Goal: Transaction & Acquisition: Purchase product/service

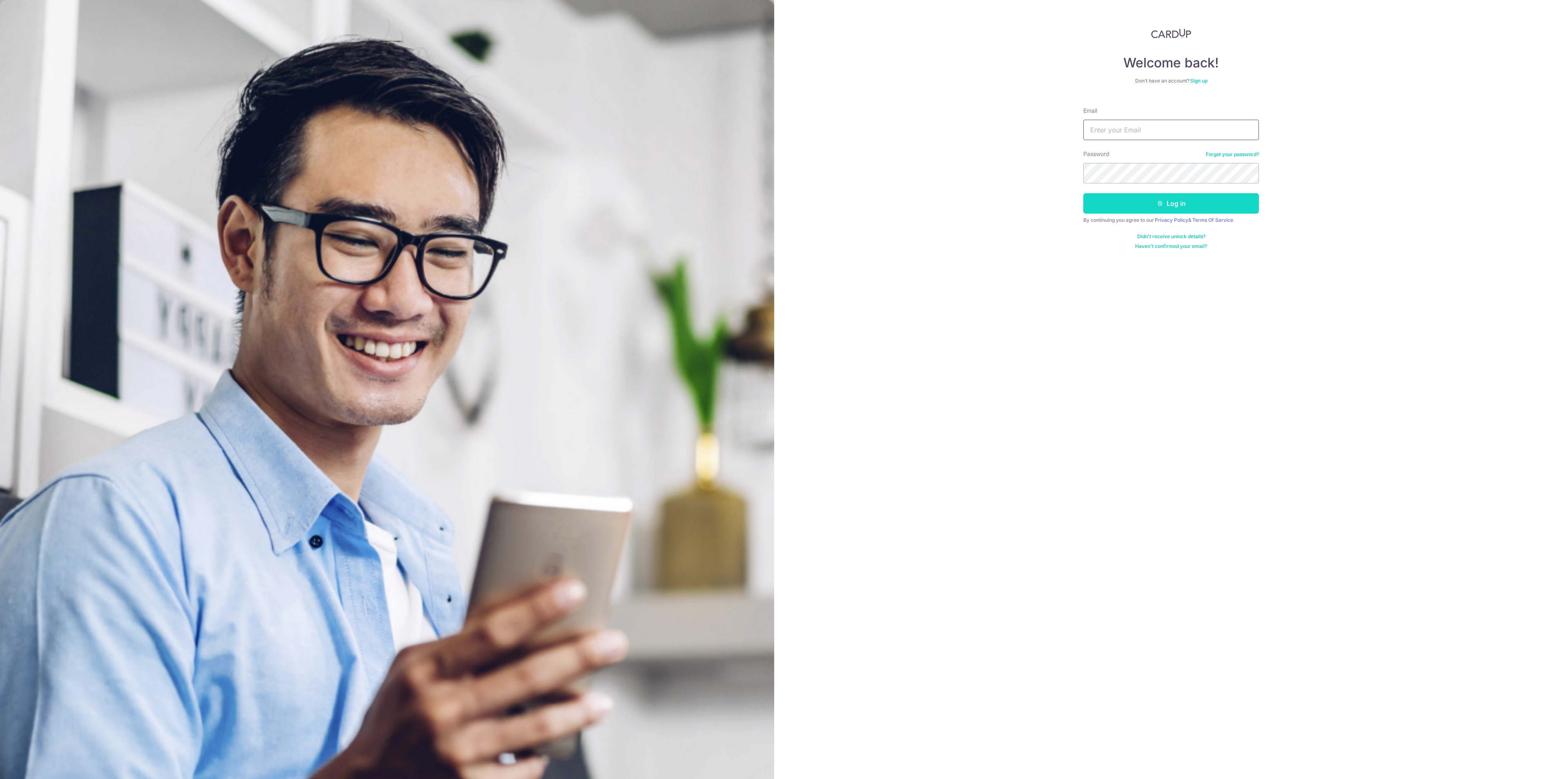
type input "chuaweiteck@hotmail.com"
click at [1218, 199] on button "Log in" at bounding box center [1171, 203] width 176 height 21
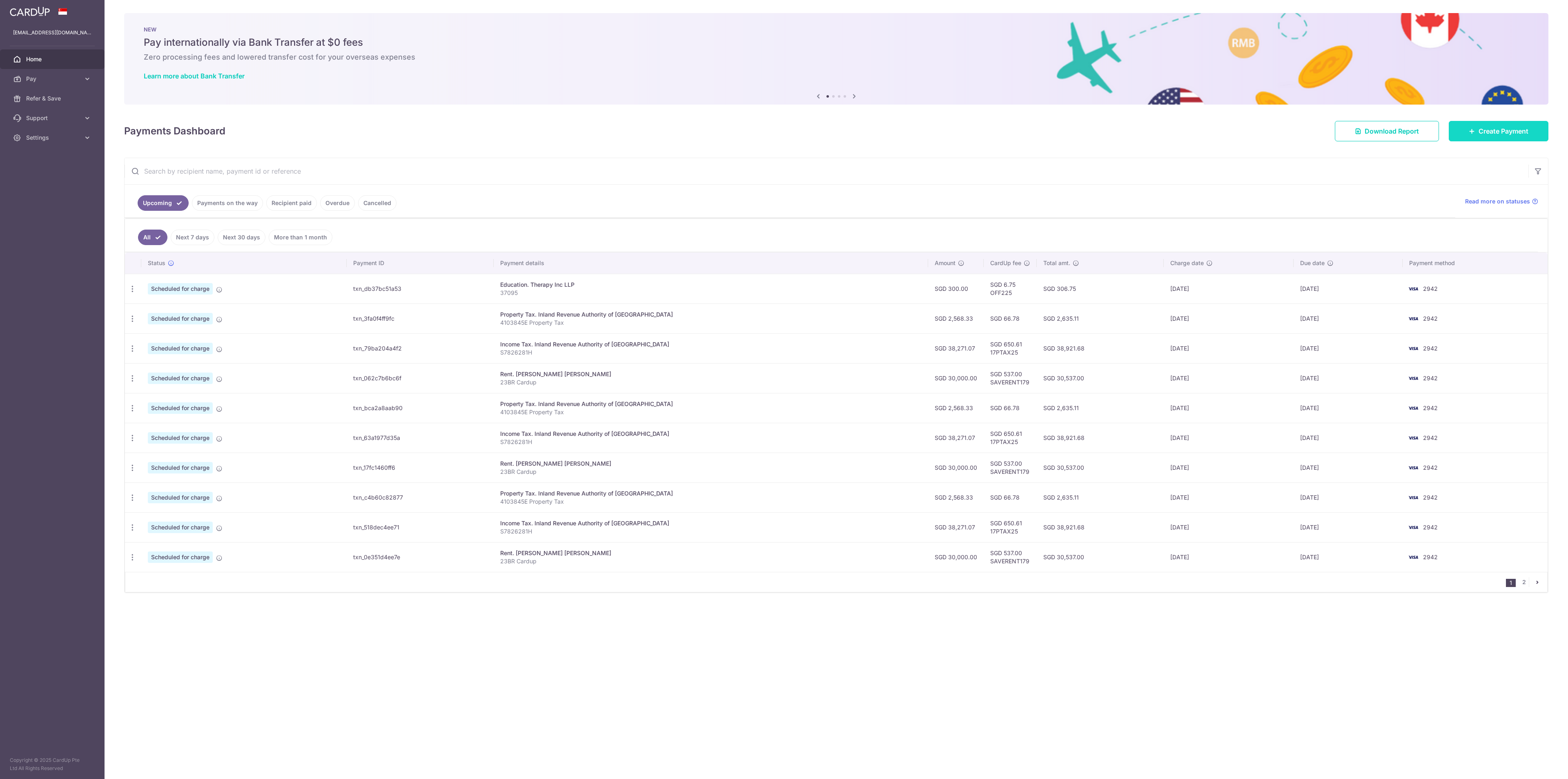
click at [1506, 136] on span "Create Payment" at bounding box center [1504, 131] width 50 height 10
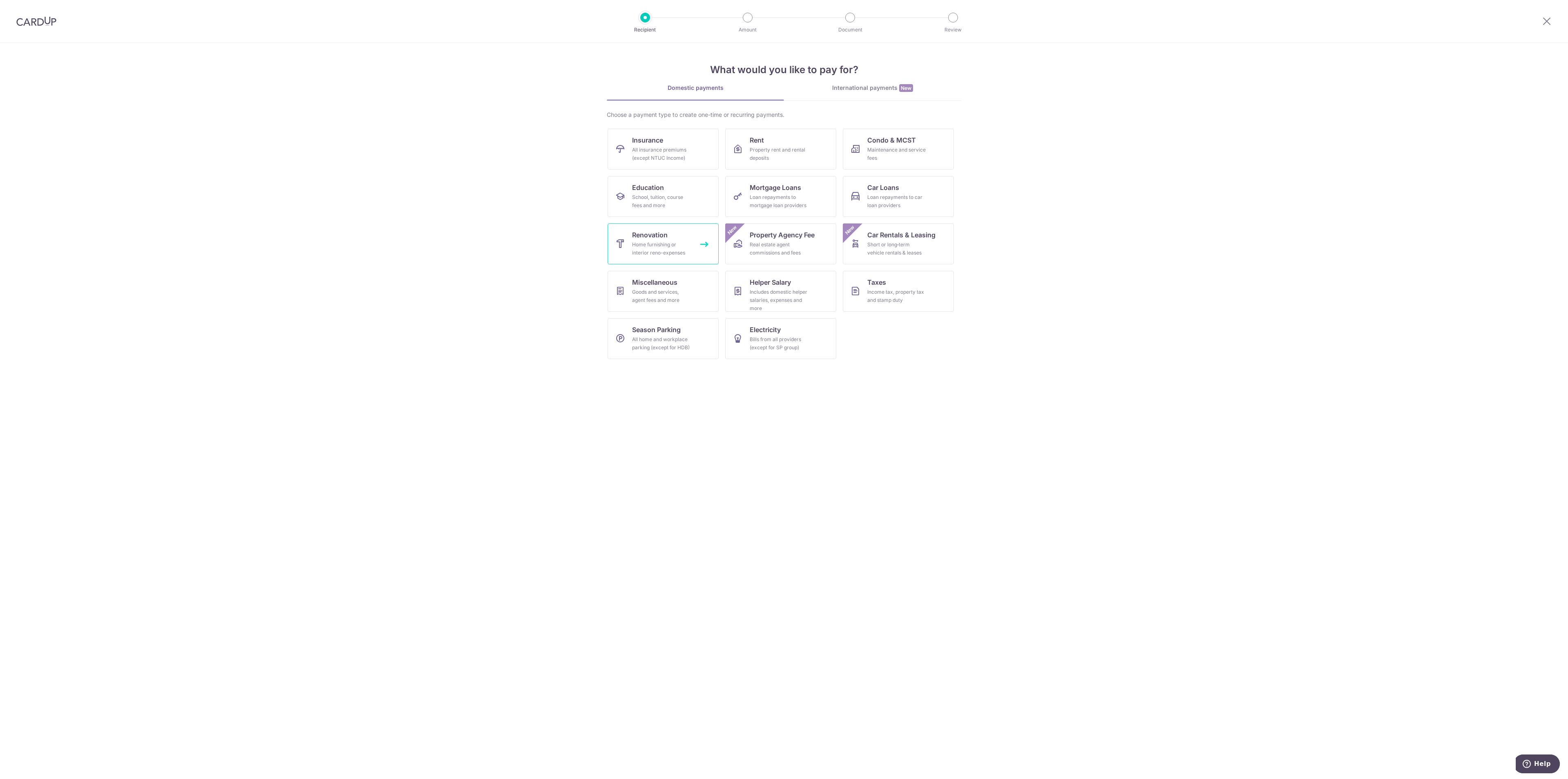
click at [642, 233] on span "Renovation" at bounding box center [650, 235] width 36 height 10
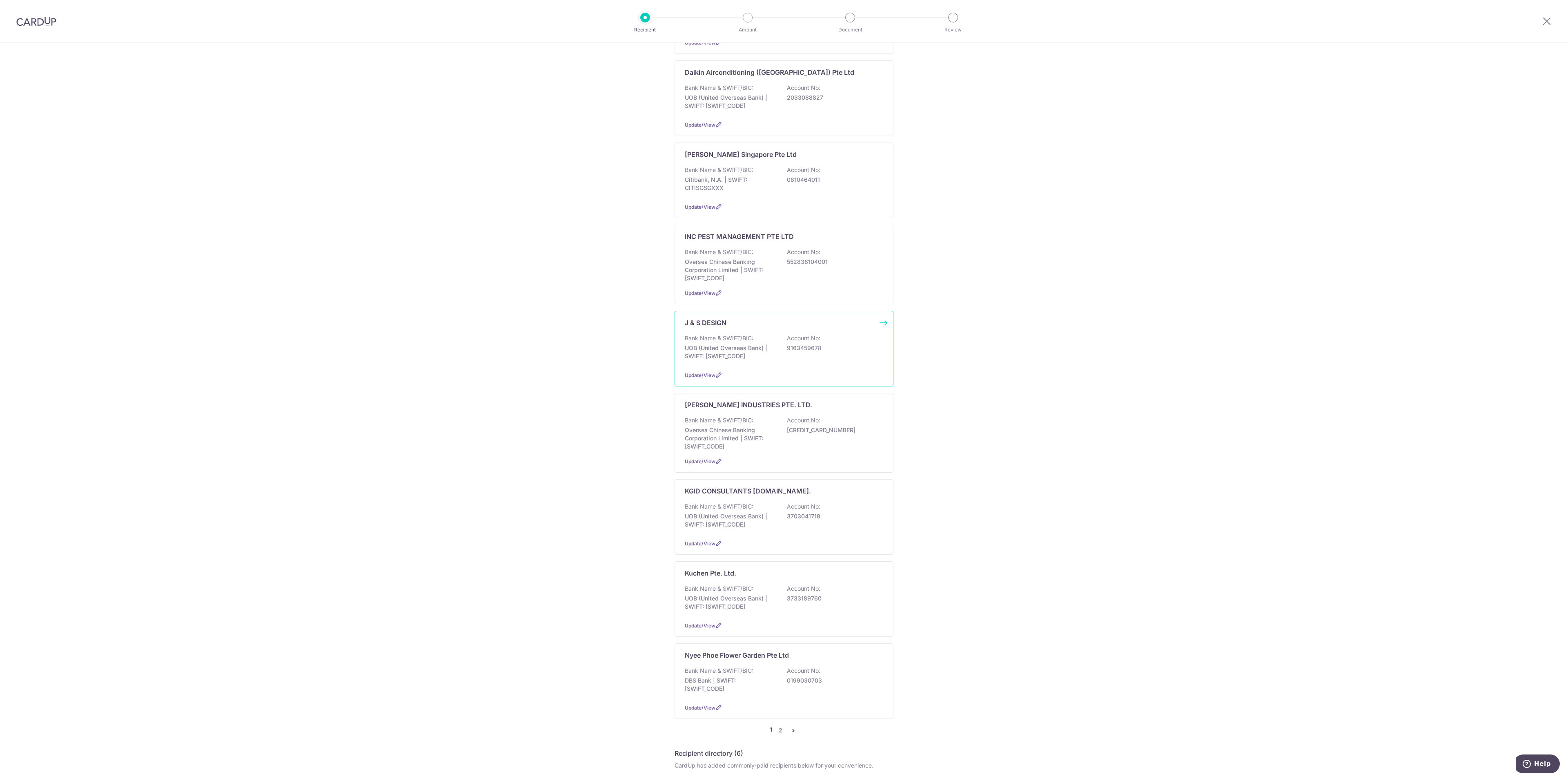
scroll to position [245, 0]
click at [772, 654] on div "Nyee Phoe Flower Garden Pte Ltd Bank Name & SWIFT/BIC: DBS Bank | SWIFT: DBSSSG…" at bounding box center [784, 674] width 219 height 76
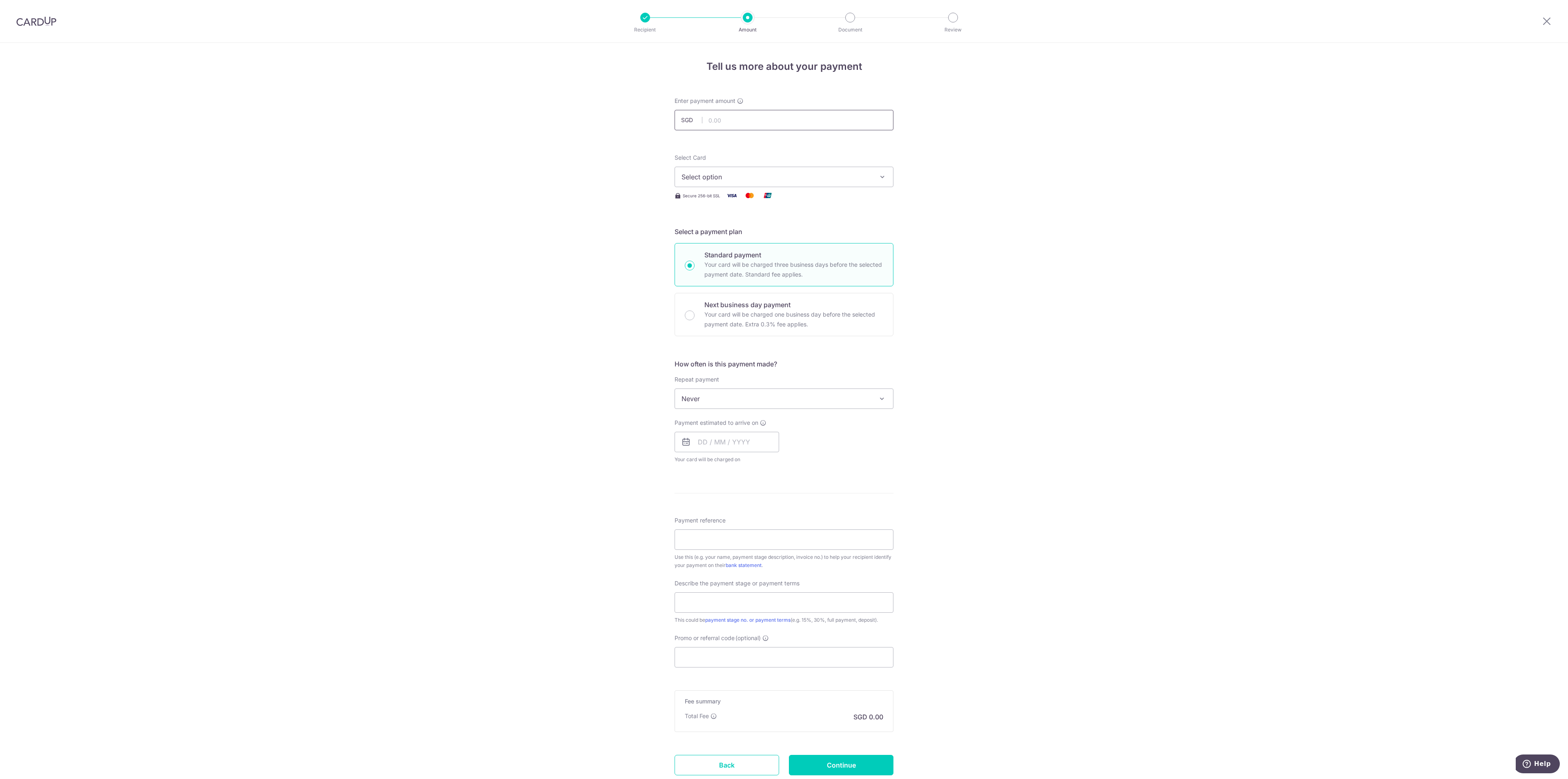
click at [787, 120] on input "text" at bounding box center [784, 120] width 219 height 21
type input "261.60"
drag, startPoint x: 809, startPoint y: 179, endPoint x: 812, endPoint y: 177, distance: 3.6
click at [809, 179] on span "Select option" at bounding box center [777, 177] width 191 height 10
click at [739, 247] on link "**** 2942" at bounding box center [784, 254] width 218 height 19
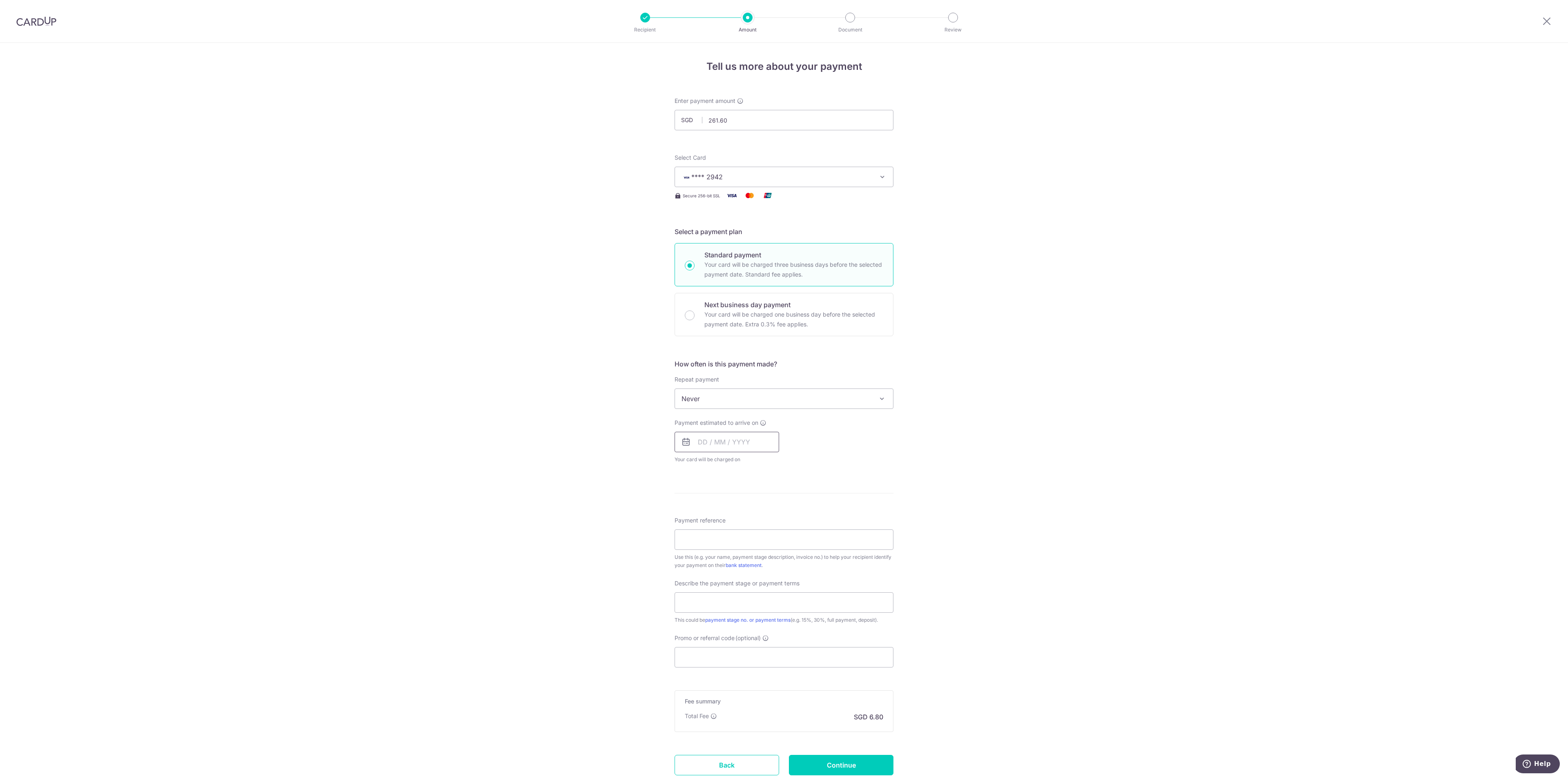
click at [712, 447] on input "text" at bounding box center [727, 442] width 104 height 21
click at [753, 533] on link "18" at bounding box center [757, 533] width 13 height 13
type input "18/09/2025"
click at [740, 569] on input "Payment reference" at bounding box center [784, 573] width 219 height 21
type input "10083478"
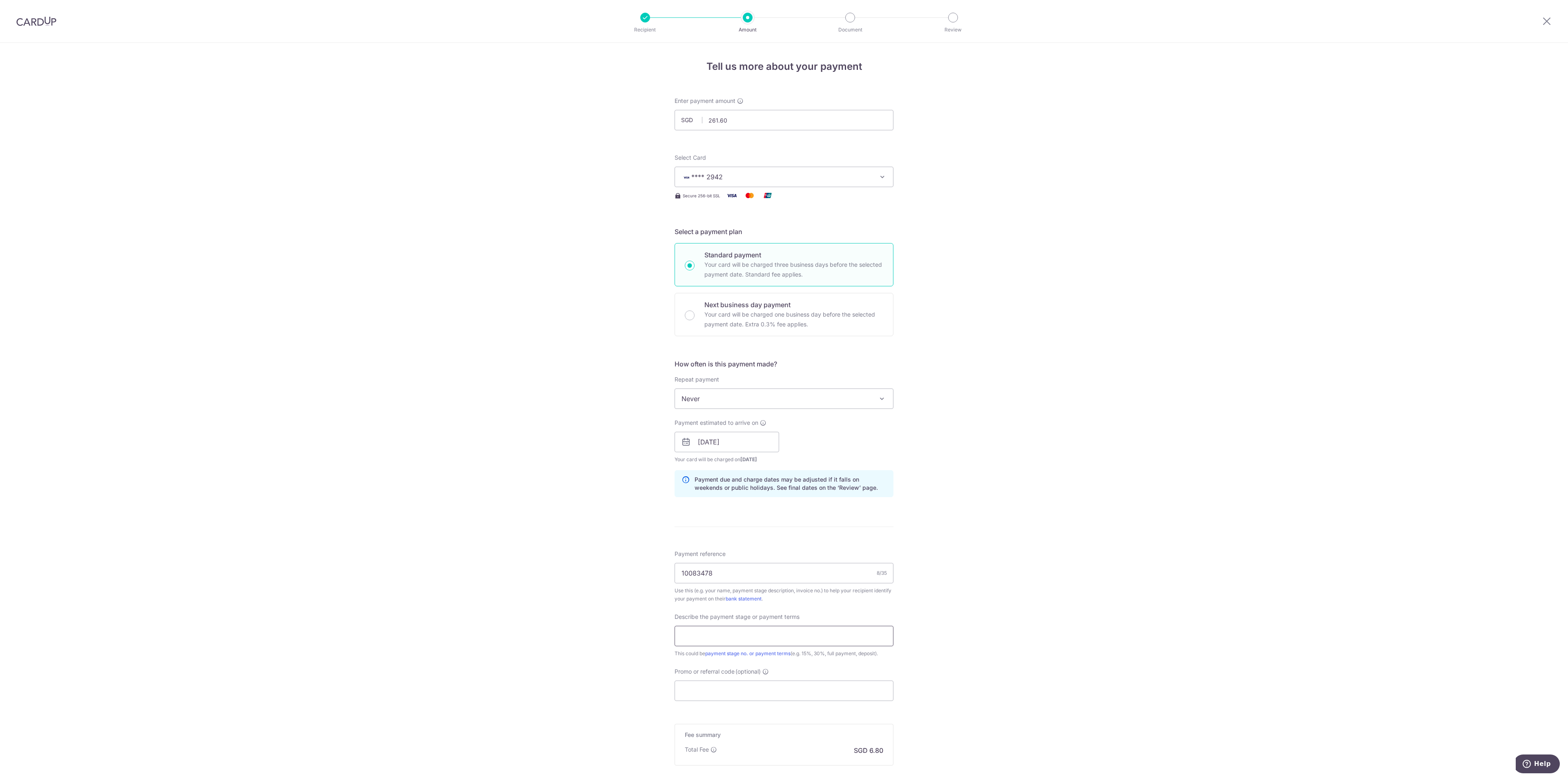
click at [786, 644] on input "text" at bounding box center [784, 636] width 219 height 21
type input "Full Payment"
click at [757, 698] on input "Promo or referral code (optional)" at bounding box center [784, 690] width 219 height 21
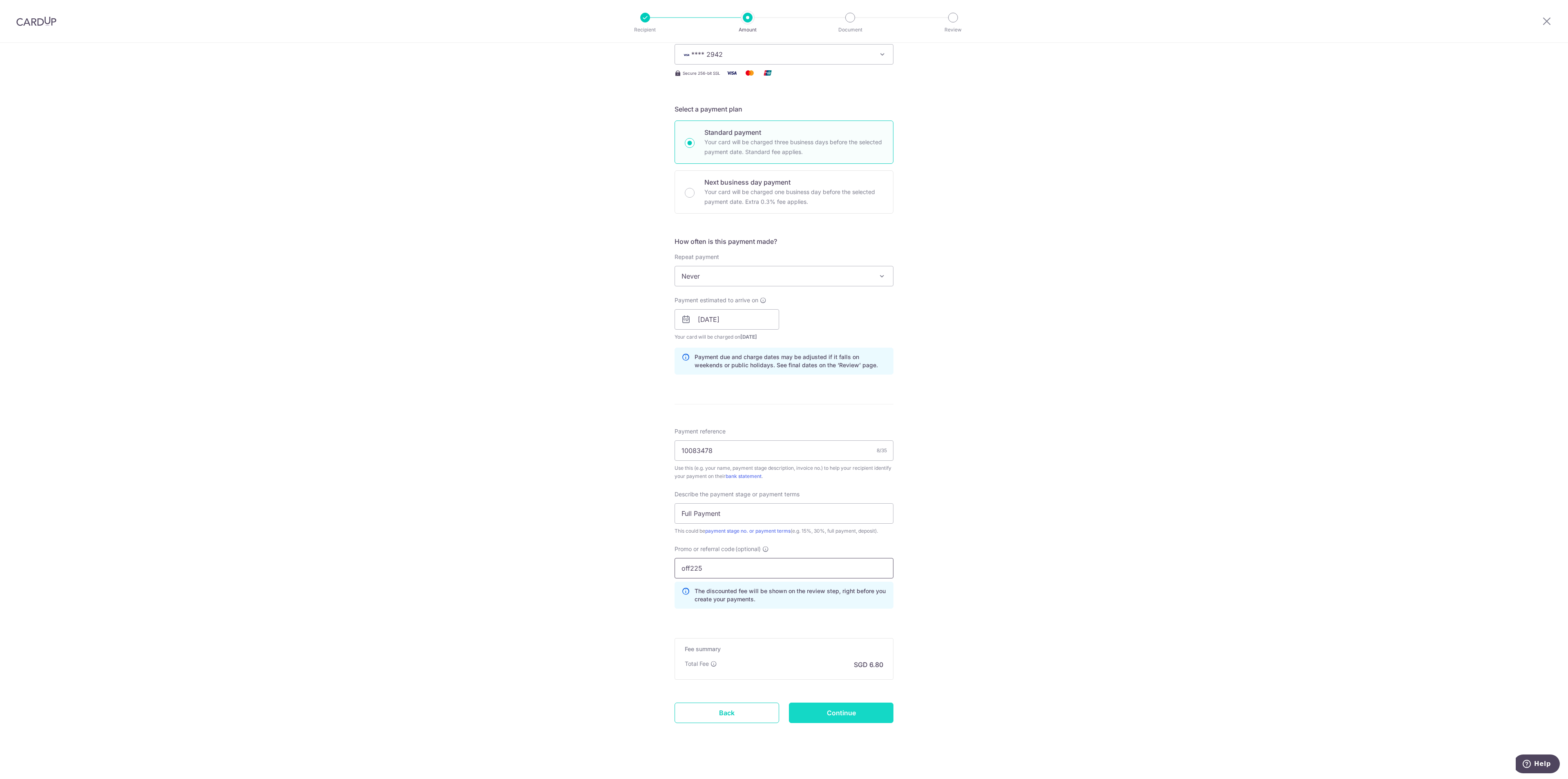
type input "off225"
click at [841, 713] on input "Continue" at bounding box center [841, 713] width 104 height 21
type input "Create Schedule"
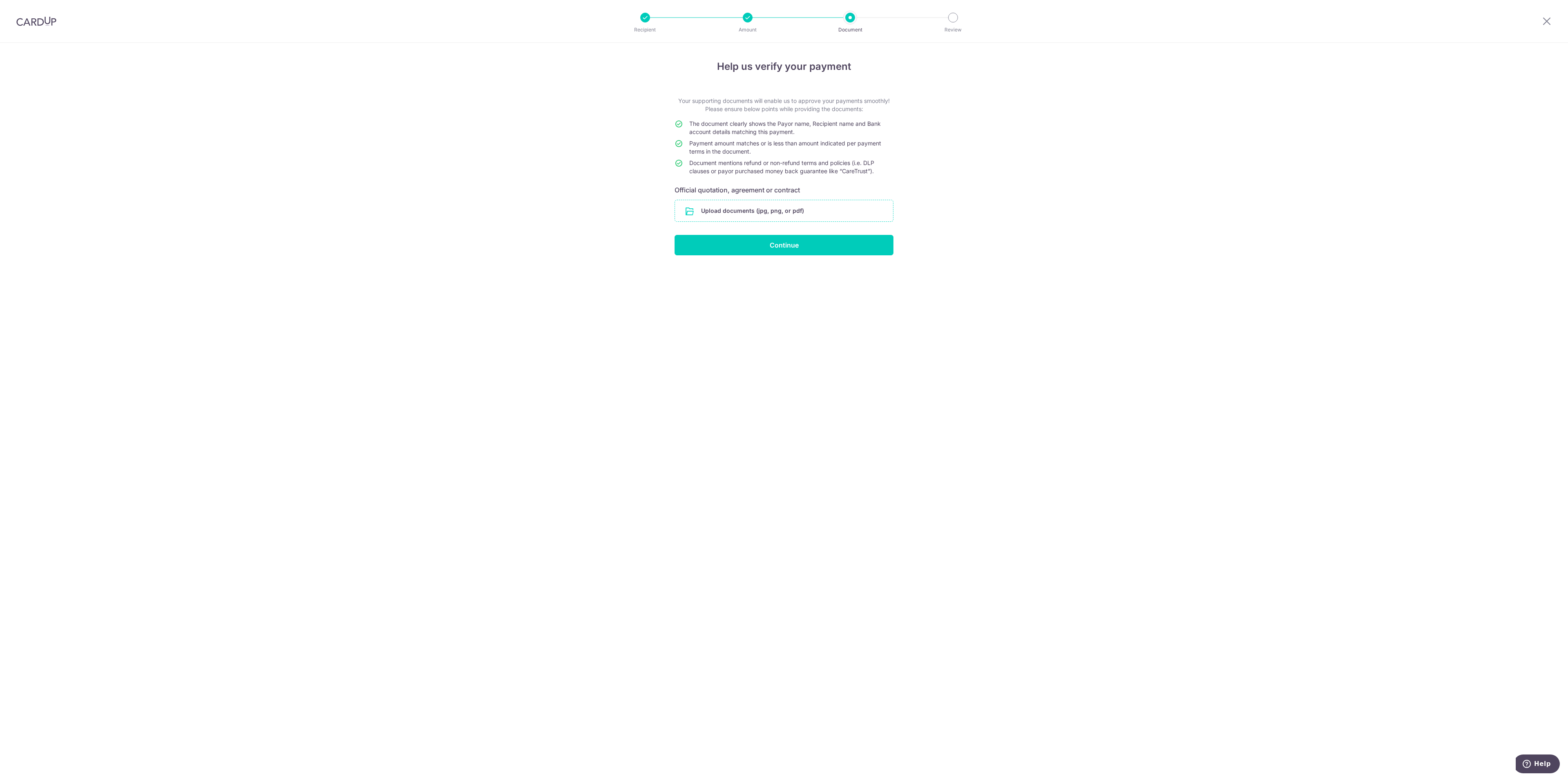
click at [703, 203] on input "file" at bounding box center [784, 211] width 218 height 21
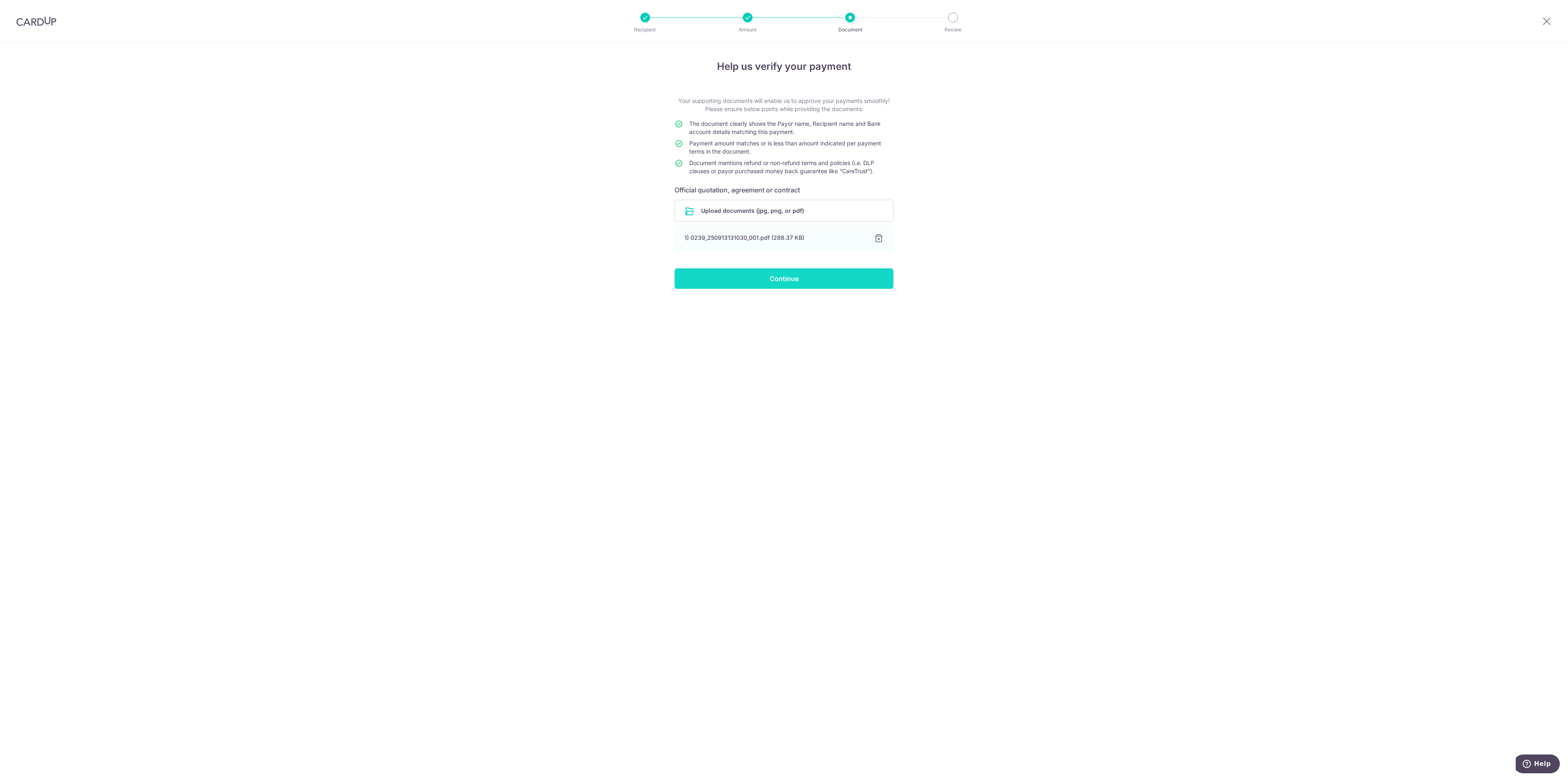
click at [857, 285] on input "Continue" at bounding box center [784, 278] width 219 height 21
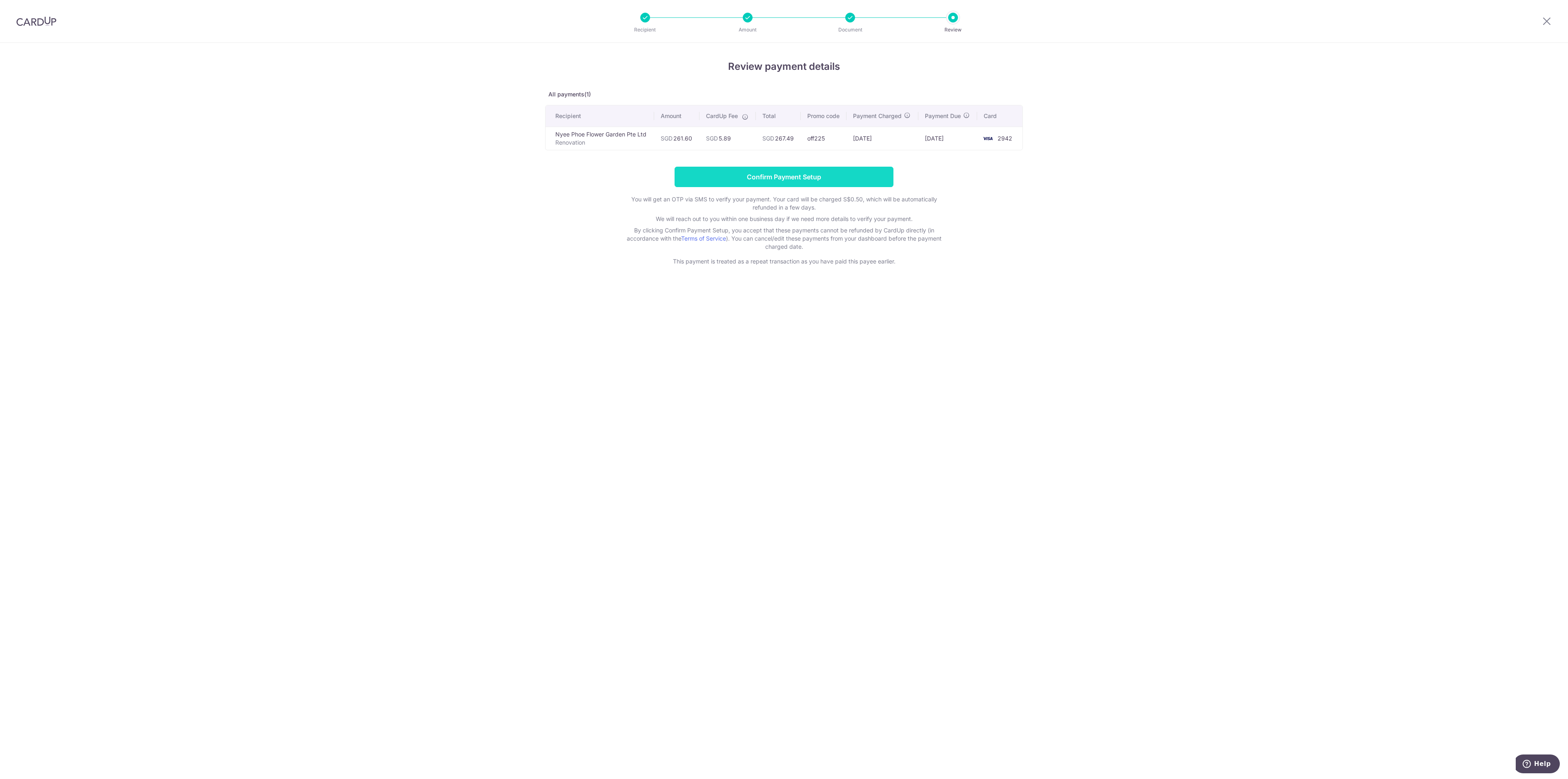
click at [814, 180] on input "Confirm Payment Setup" at bounding box center [784, 176] width 219 height 21
